Goal: Feedback & Contribution: Leave review/rating

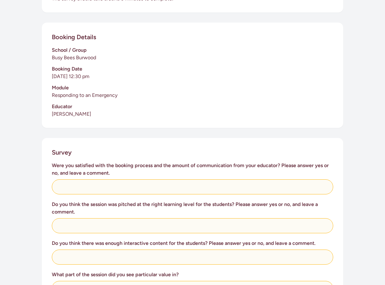
scroll to position [188, 0]
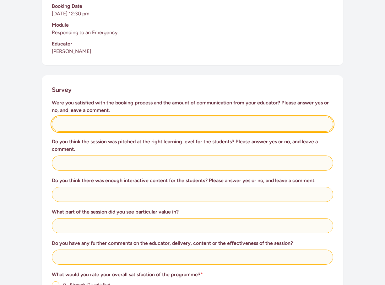
click at [103, 117] on input "text" at bounding box center [192, 124] width 281 height 15
type input "Yes, amazing"
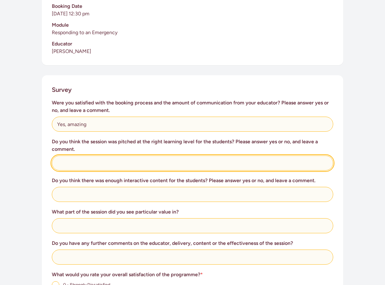
click at [110, 161] on input "text" at bounding box center [192, 163] width 281 height 15
type input "Yes, it was great"
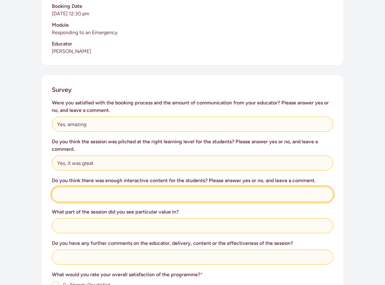
click at [97, 187] on input "text" at bounding box center [192, 194] width 281 height 15
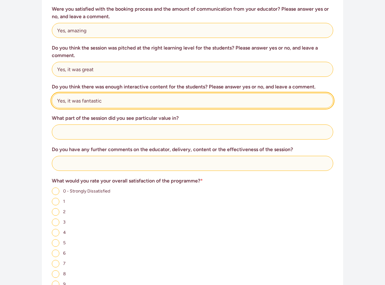
scroll to position [282, 0]
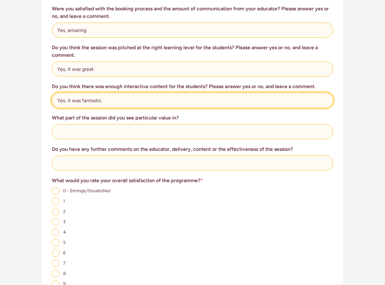
type input "Yes, it was fantastic"
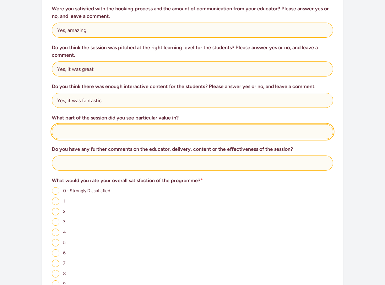
click at [68, 124] on input "text" at bounding box center [192, 131] width 281 height 15
type input "h"
type input "Hands on learning"
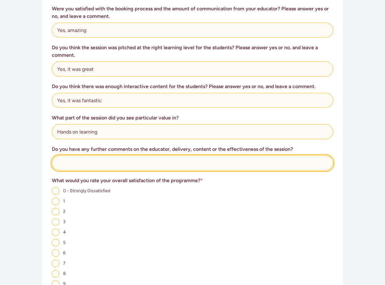
click at [73, 156] on input "text" at bounding box center [192, 163] width 281 height 15
drag, startPoint x: 113, startPoint y: 155, endPoint x: 54, endPoint y: 155, distance: 58.3
click at [54, 156] on input "Thank you for your time." at bounding box center [192, 163] width 281 height 15
click at [65, 156] on input "[PERSON_NAME] was amazing, really interactive and engaging for the tamariki" at bounding box center [192, 163] width 281 height 15
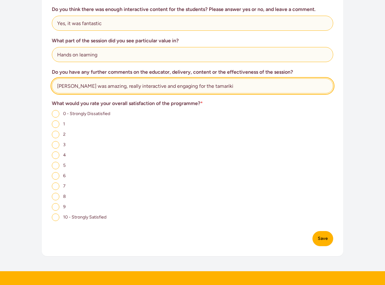
scroll to position [439, 0]
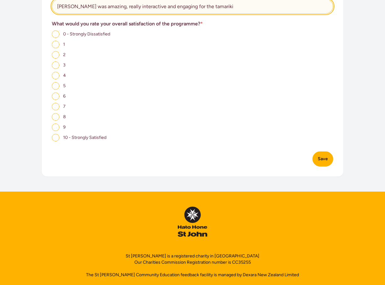
type input "[PERSON_NAME] was amazing, really interactive and engaging for the tamariki"
click at [56, 134] on input "10 - Strongly Satisfied" at bounding box center [56, 138] width 8 height 8
radio input "true"
click at [330, 153] on button "Save" at bounding box center [322, 158] width 21 height 15
